Goal: Task Accomplishment & Management: Manage account settings

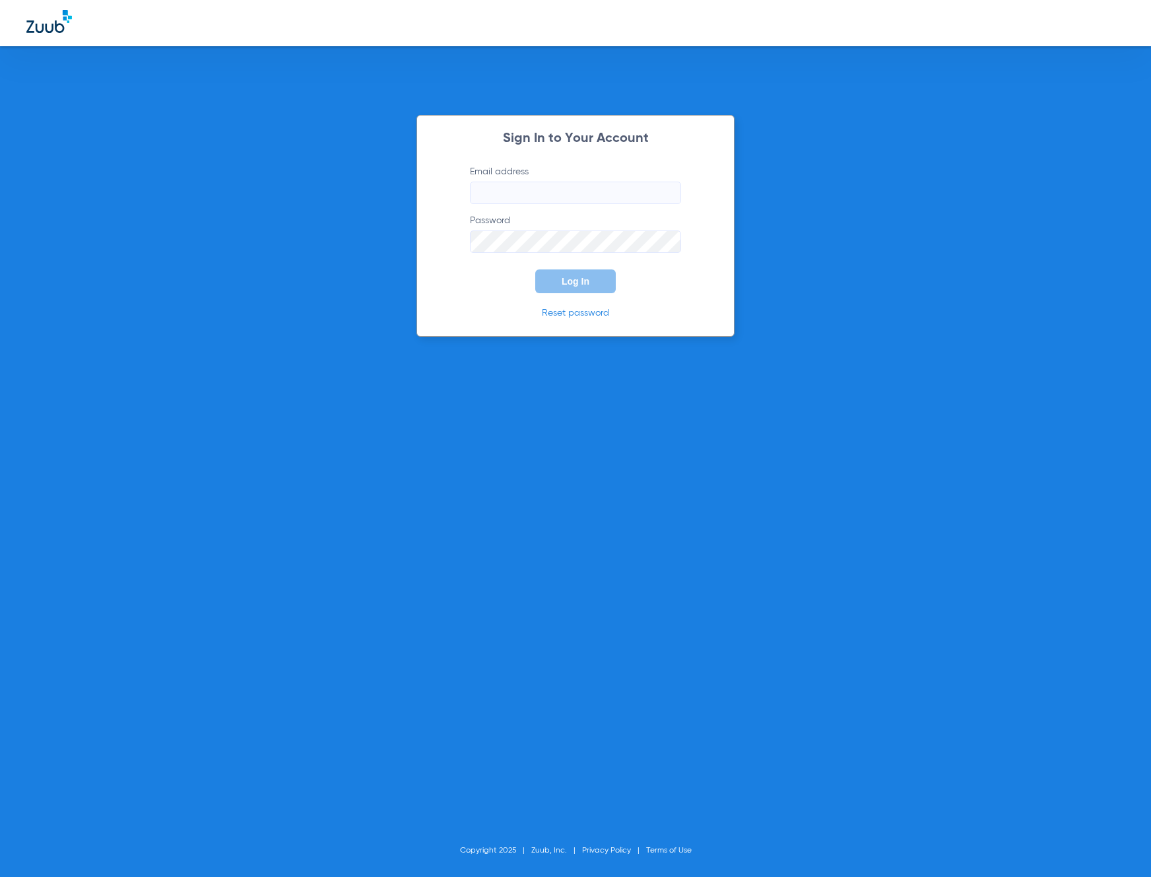
click at [539, 182] on input "Email address" at bounding box center [575, 193] width 211 height 22
type input "[EMAIL_ADDRESS][DOMAIN_NAME]"
click at [535, 269] on button "Log In" at bounding box center [575, 281] width 81 height 24
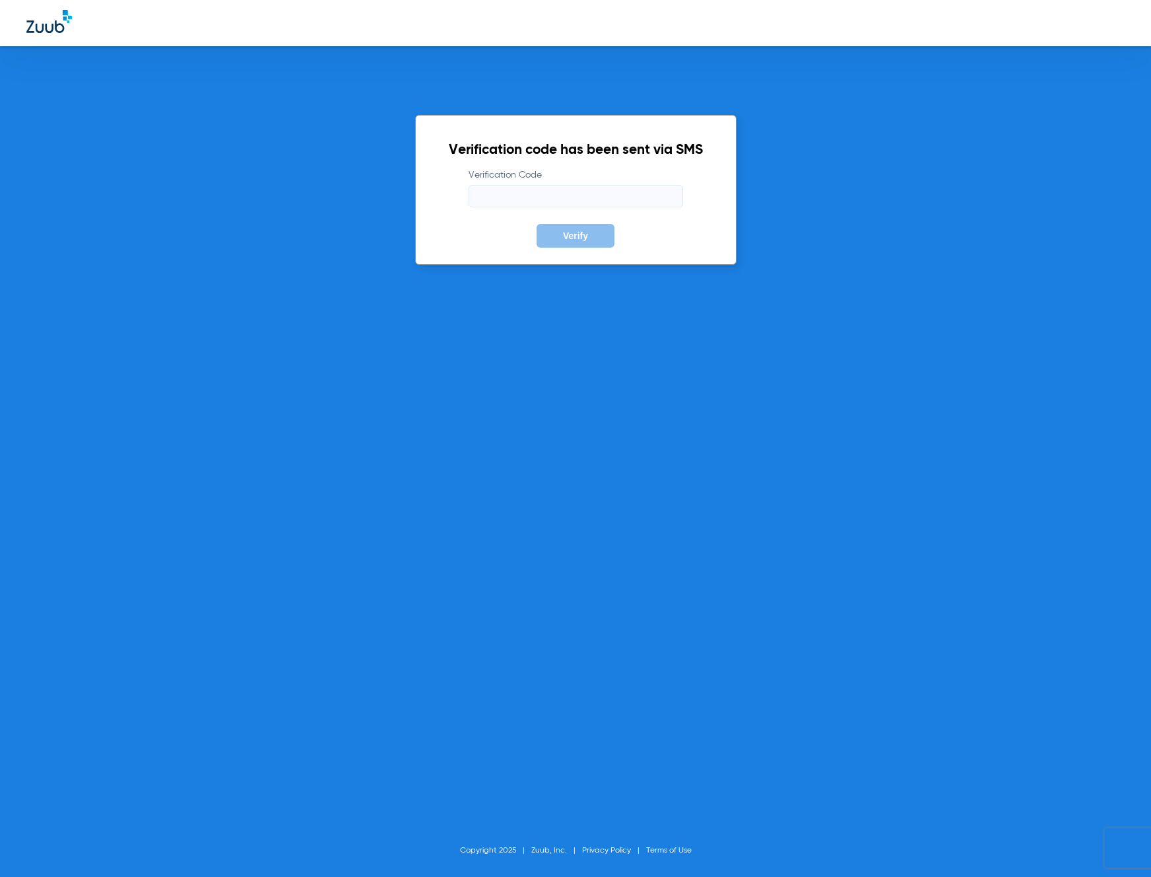
click at [558, 193] on input "Verification Code" at bounding box center [576, 196] width 215 height 22
type input "902224"
click at [537, 224] on button "Verify" at bounding box center [576, 236] width 78 height 24
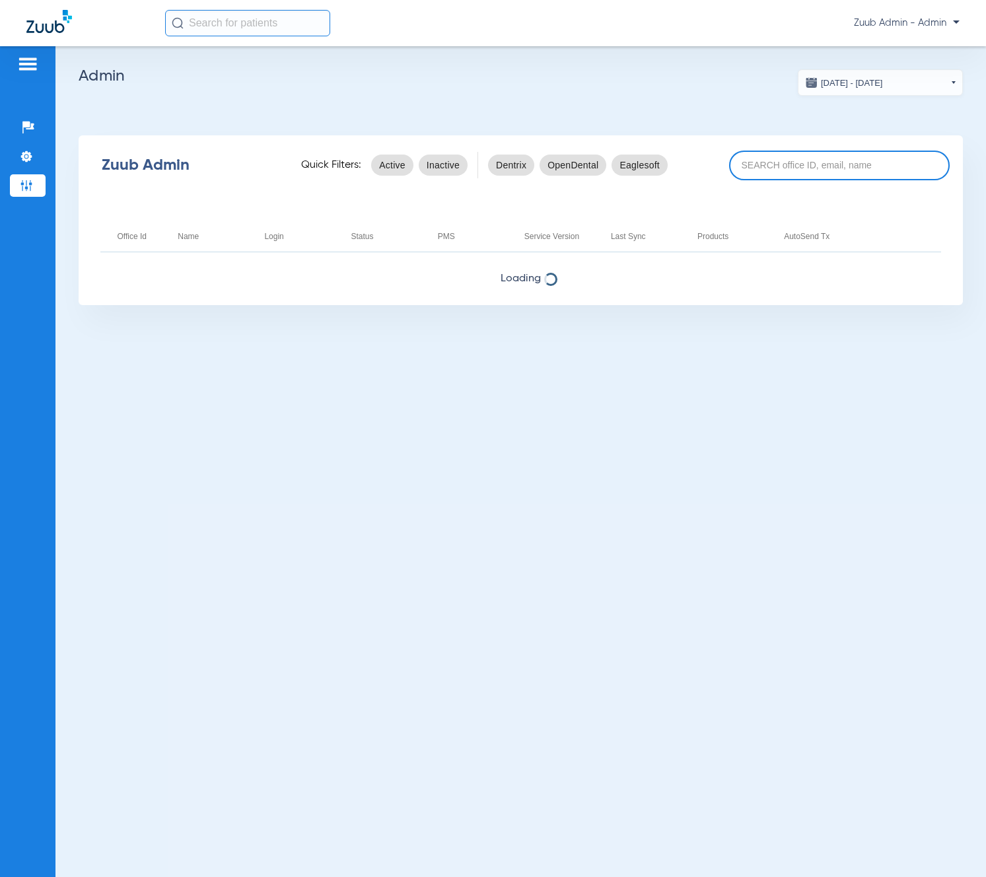
click at [791, 162] on input at bounding box center [839, 166] width 220 height 30
type input "4906"
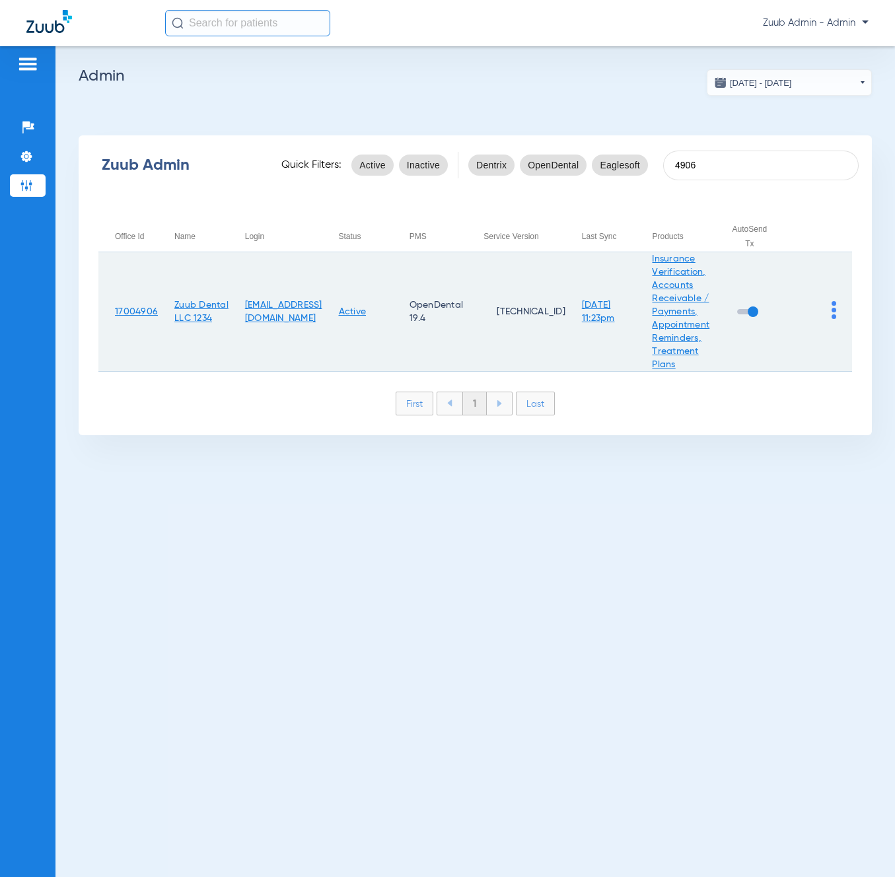
click at [834, 308] on img at bounding box center [833, 310] width 5 height 18
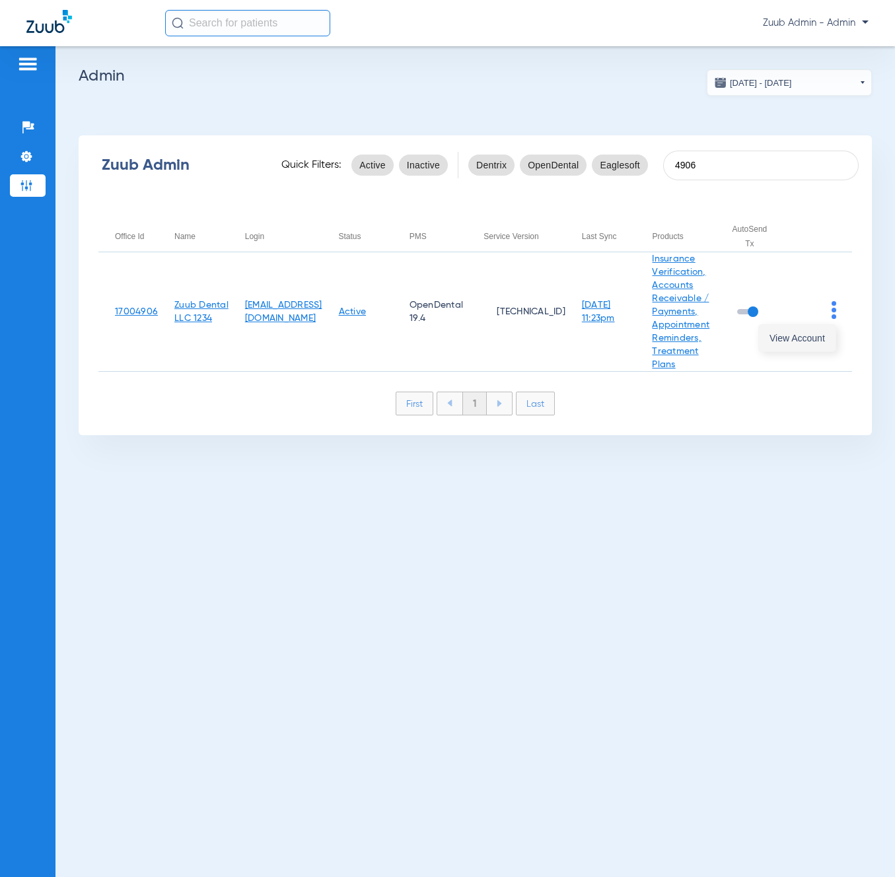
click at [821, 337] on span "View Account" at bounding box center [796, 337] width 55 height 9
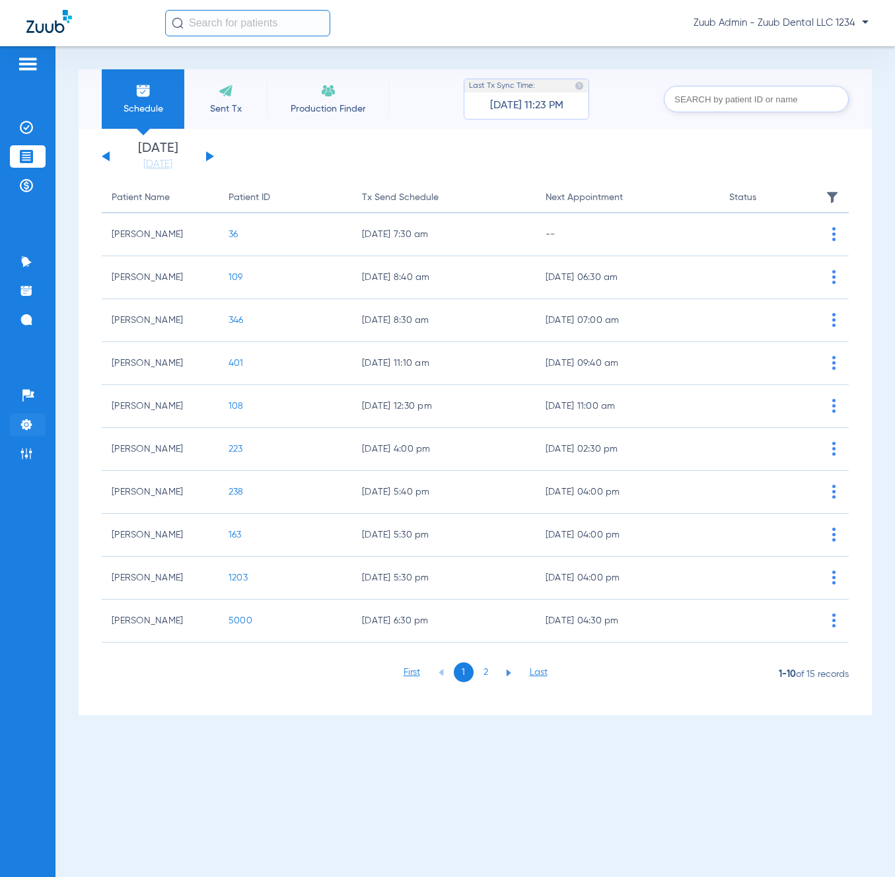
click at [28, 419] on img at bounding box center [26, 424] width 13 height 13
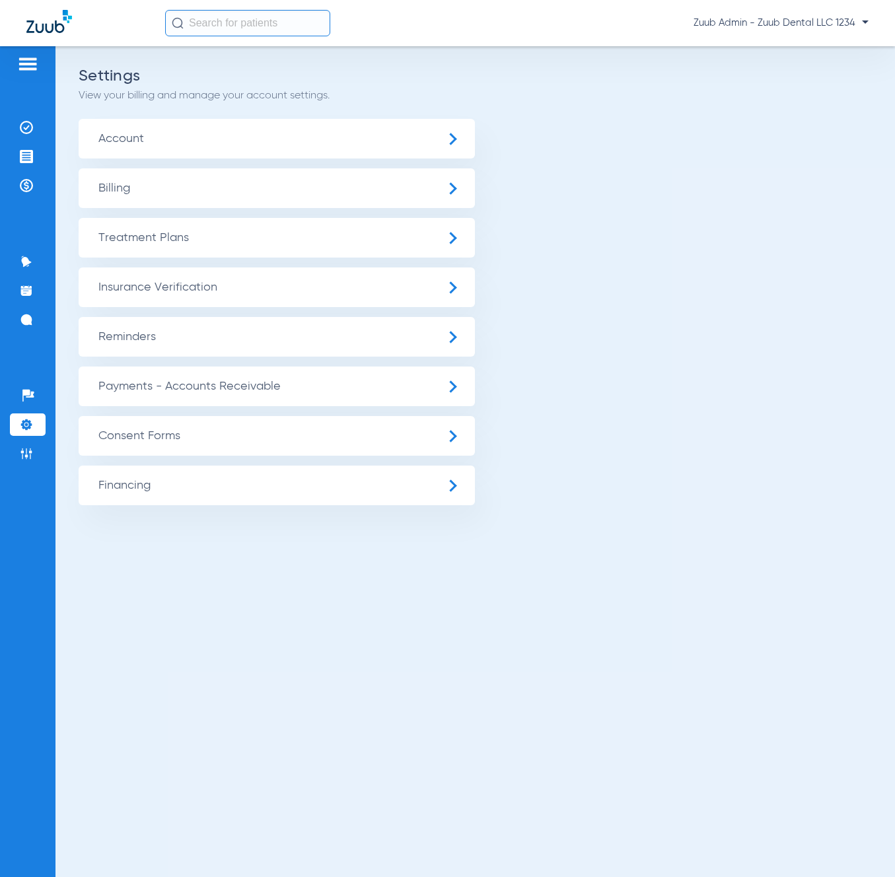
click at [175, 282] on span "Insurance Verification" at bounding box center [277, 287] width 396 height 40
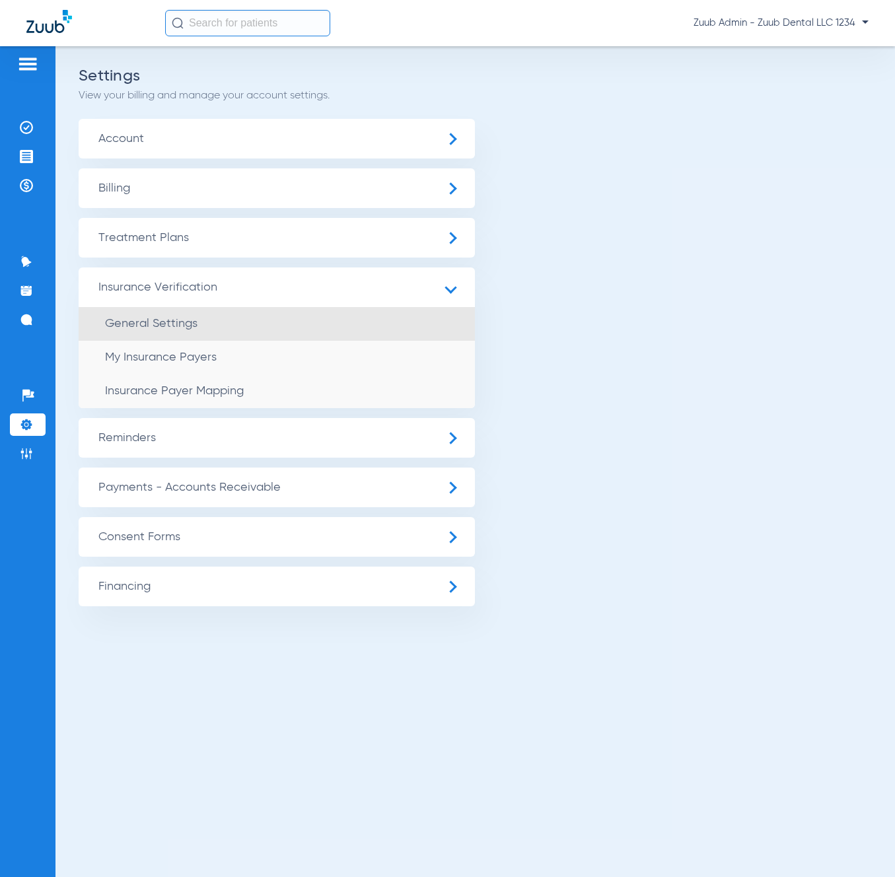
click at [233, 321] on li "General Settings" at bounding box center [277, 324] width 396 height 34
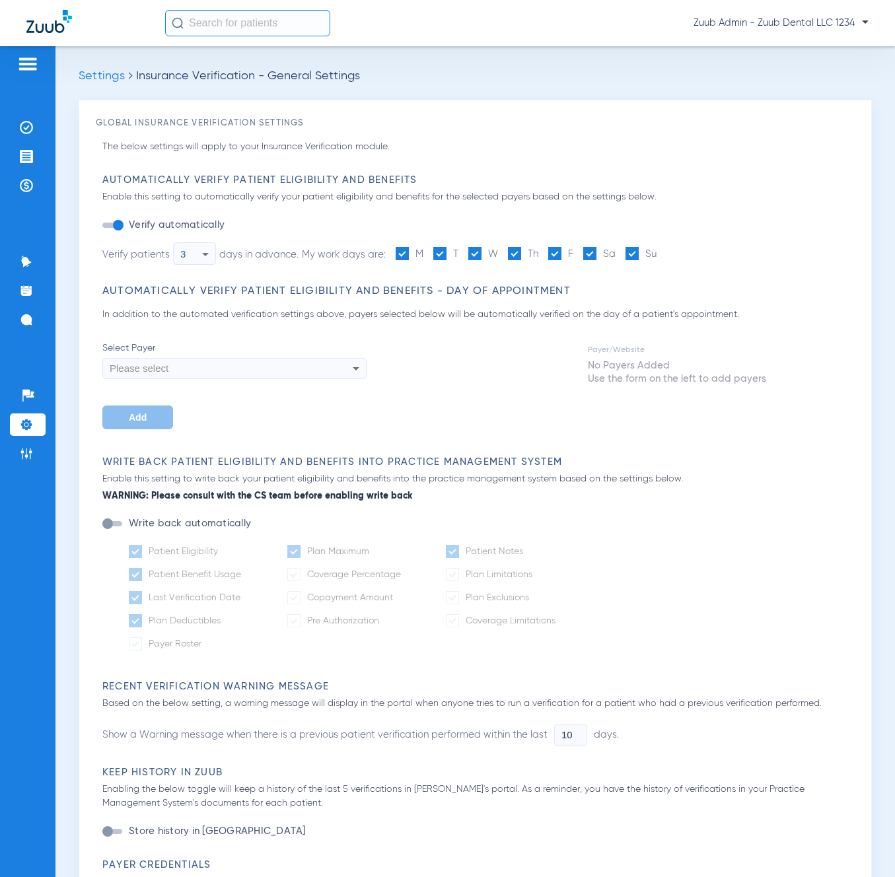
type input "1"
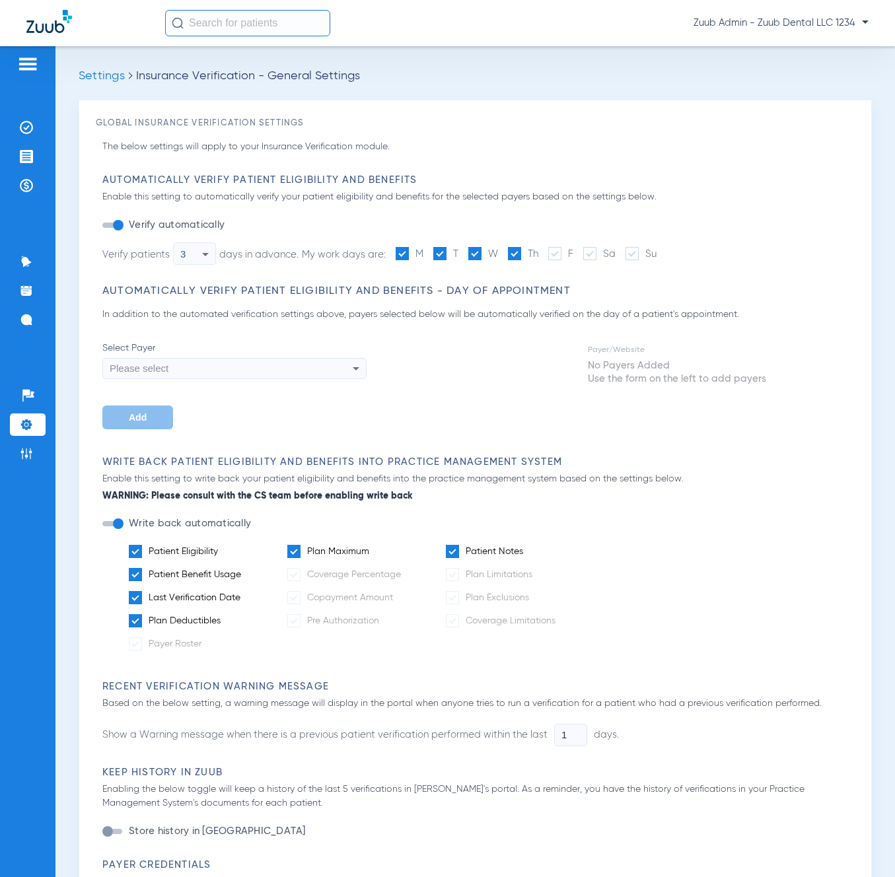
click at [207, 255] on icon at bounding box center [205, 254] width 16 height 16
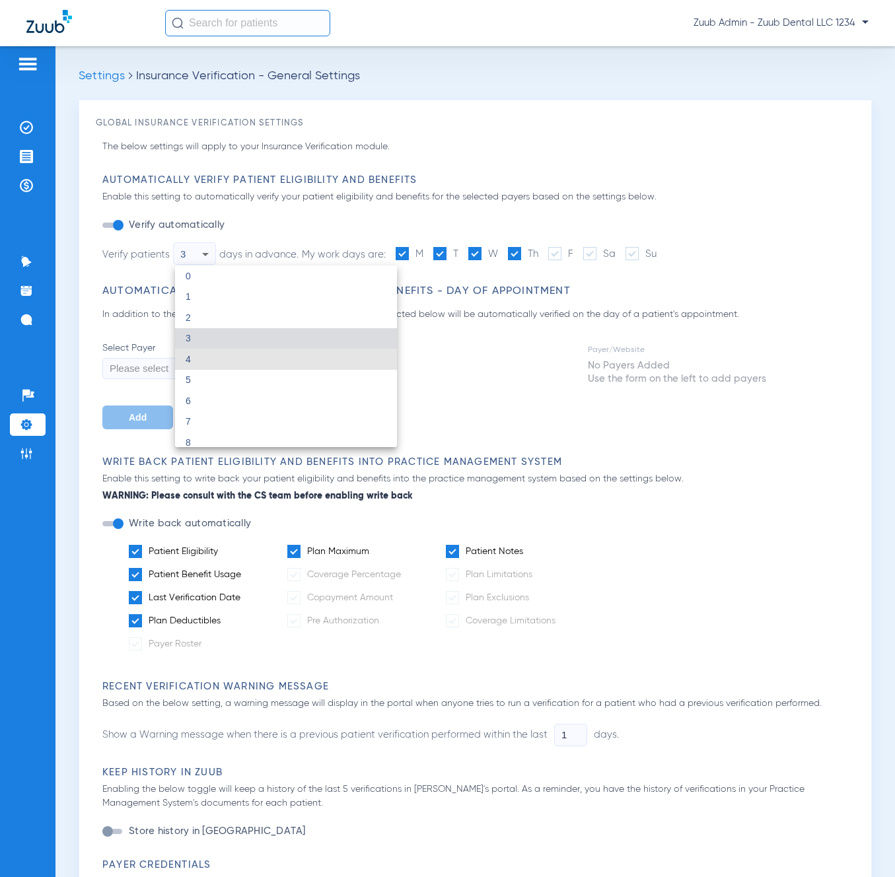
click at [208, 353] on mat-option "4" at bounding box center [286, 359] width 222 height 21
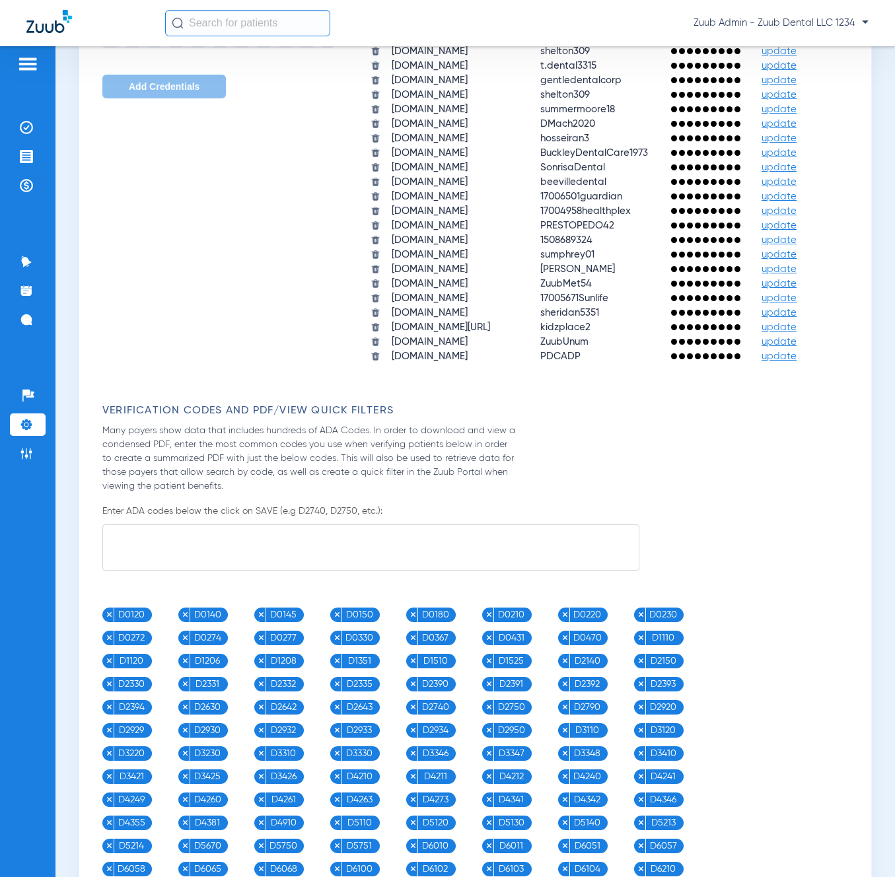
scroll to position [1671, 0]
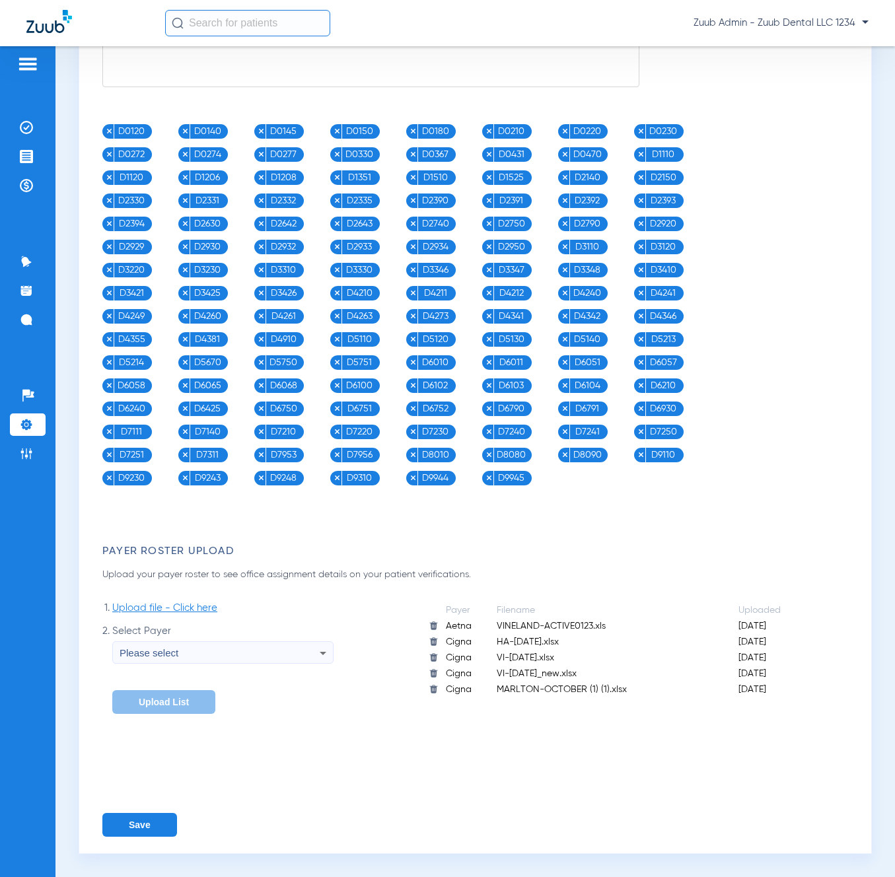
click at [152, 823] on button "Save" at bounding box center [139, 825] width 75 height 24
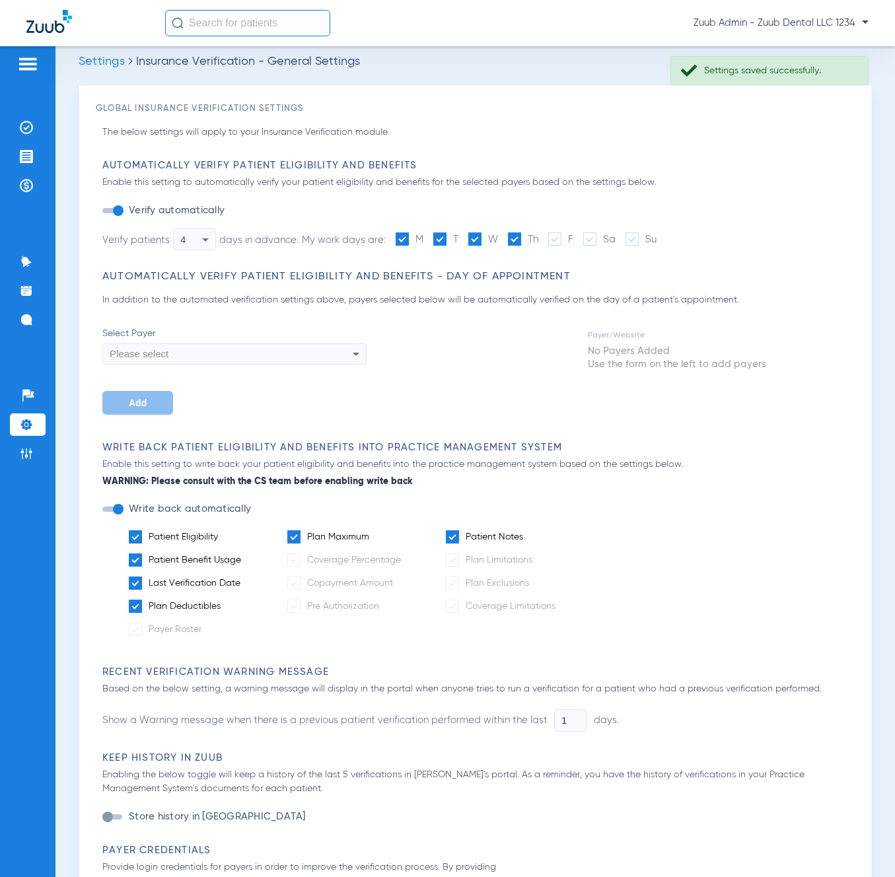
scroll to position [13, 0]
